Goal: Navigation & Orientation: Find specific page/section

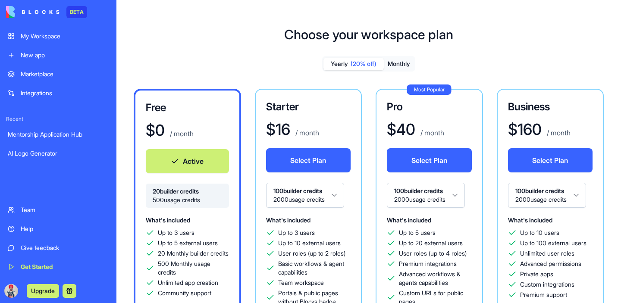
click at [45, 75] on div "Marketplace" at bounding box center [65, 74] width 88 height 9
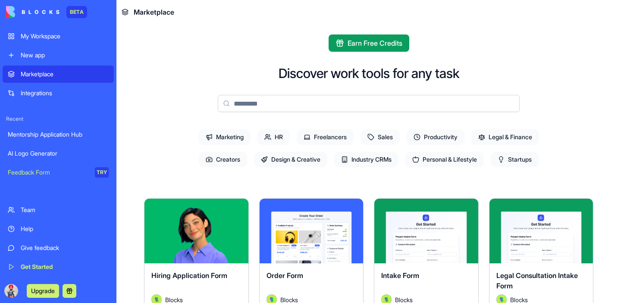
click at [240, 104] on input at bounding box center [369, 103] width 302 height 17
click at [372, 38] on span "Earn Free Credits" at bounding box center [375, 43] width 55 height 10
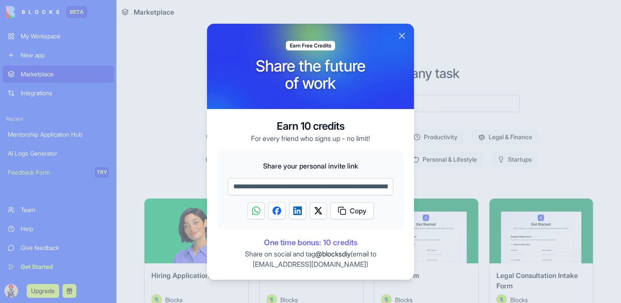
click at [400, 37] on button "Close" at bounding box center [402, 36] width 10 height 10
